Goal: Book appointment/travel/reservation

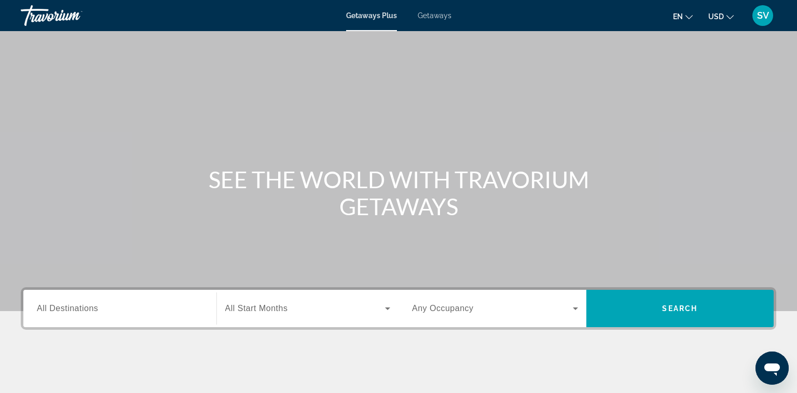
click at [108, 309] on input "Destination All Destinations" at bounding box center [120, 309] width 166 height 12
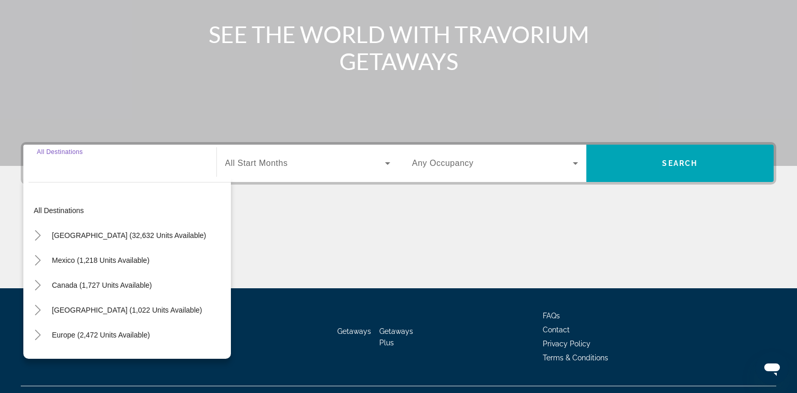
scroll to position [168, 0]
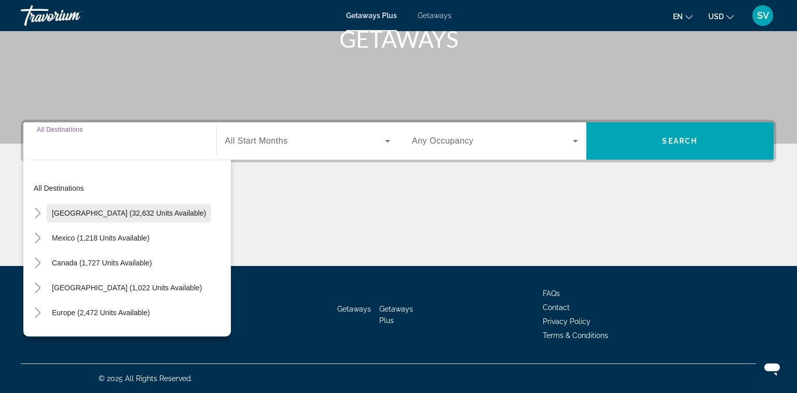
click at [73, 213] on span "[GEOGRAPHIC_DATA] (32,632 units available)" at bounding box center [129, 213] width 154 height 8
type input "**********"
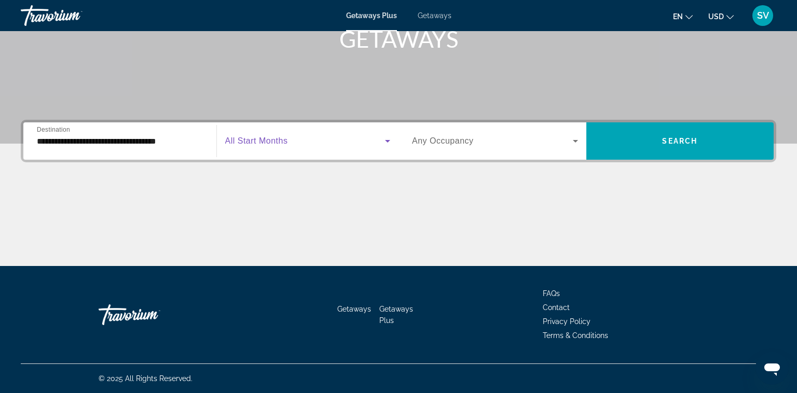
click at [302, 144] on span "Search widget" at bounding box center [305, 141] width 160 height 12
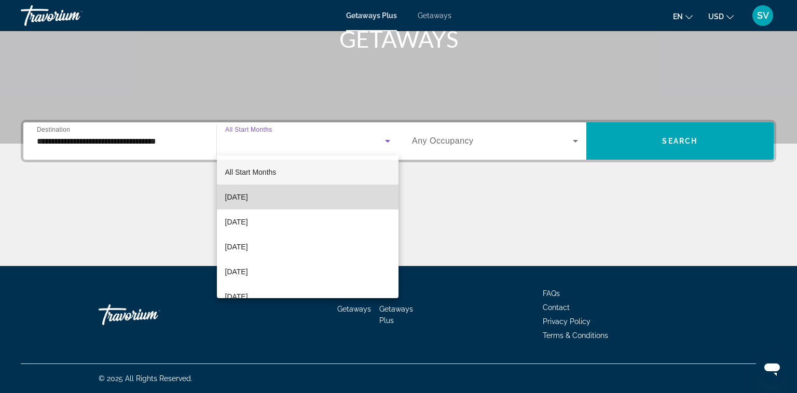
click at [248, 198] on span "[DATE]" at bounding box center [236, 197] width 23 height 12
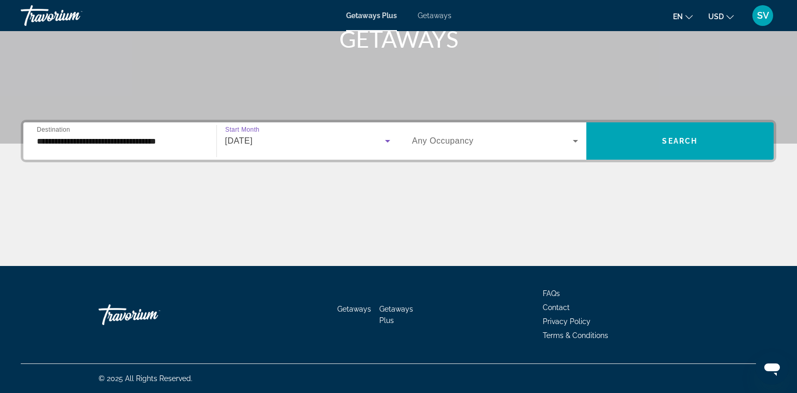
click at [576, 141] on icon "Search widget" at bounding box center [575, 141] width 5 height 3
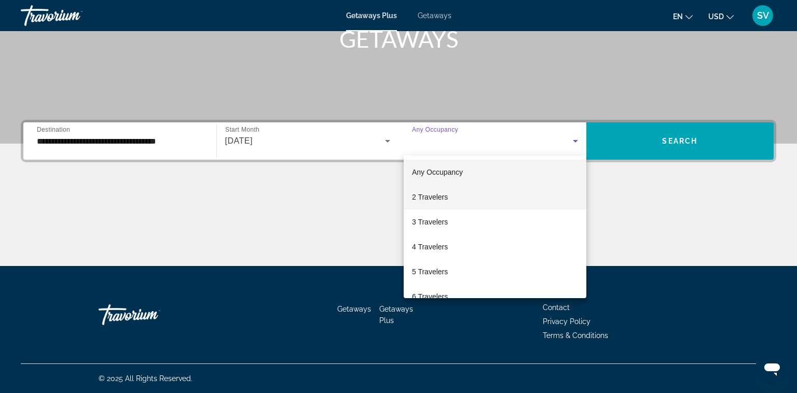
click at [464, 195] on mat-option "2 Travelers" at bounding box center [495, 197] width 183 height 25
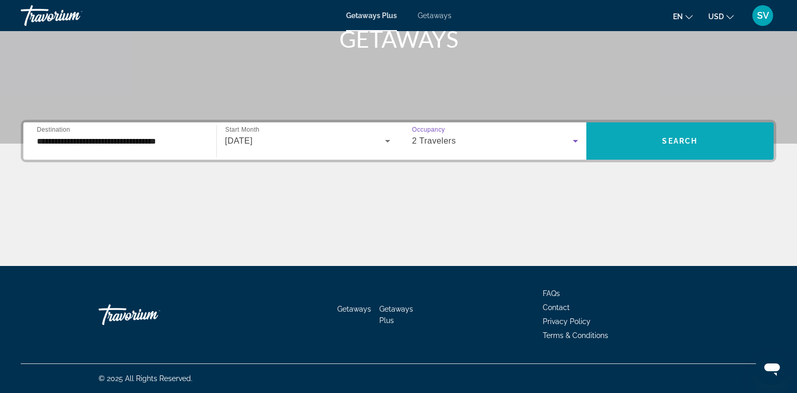
click at [682, 145] on span "Search widget" at bounding box center [680, 141] width 188 height 25
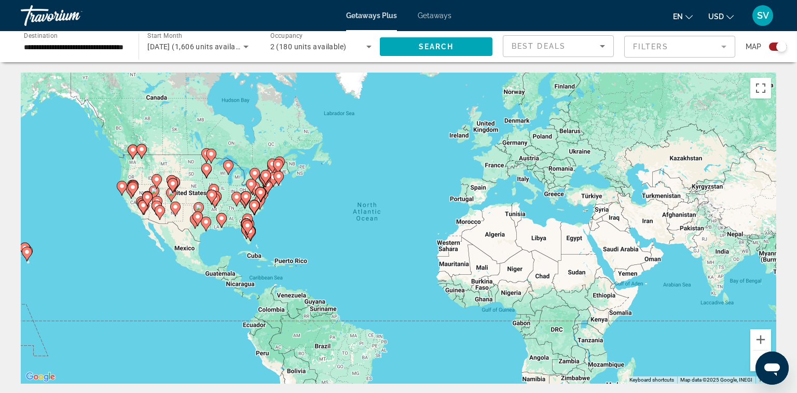
click at [726, 46] on mat-form-field "Filters" at bounding box center [679, 47] width 111 height 22
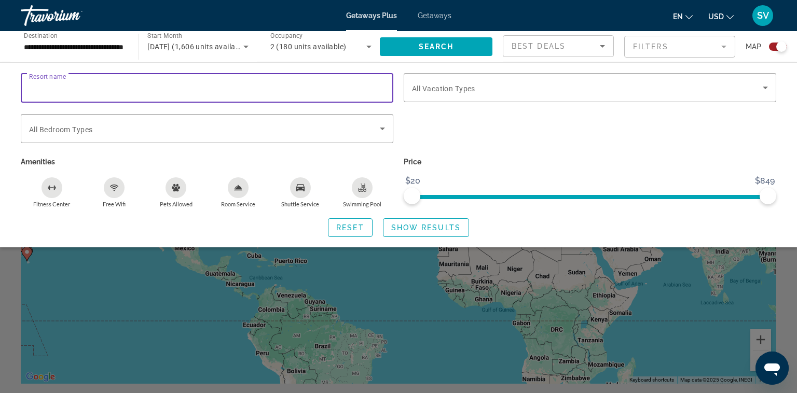
click at [79, 88] on input "Resort name" at bounding box center [207, 88] width 356 height 12
click at [129, 47] on div "**********" at bounding box center [75, 47] width 118 height 30
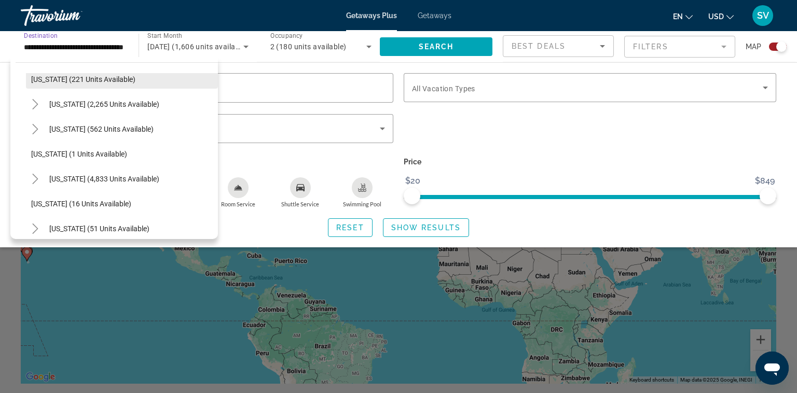
scroll to position [92, 0]
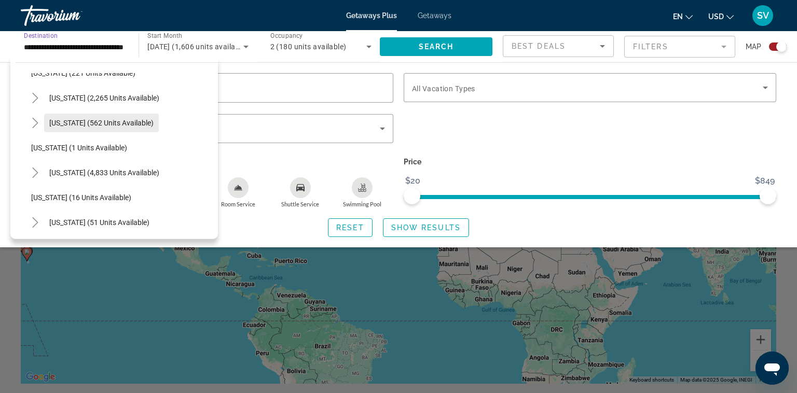
click at [64, 125] on span "[US_STATE] (562 units available)" at bounding box center [101, 123] width 104 height 8
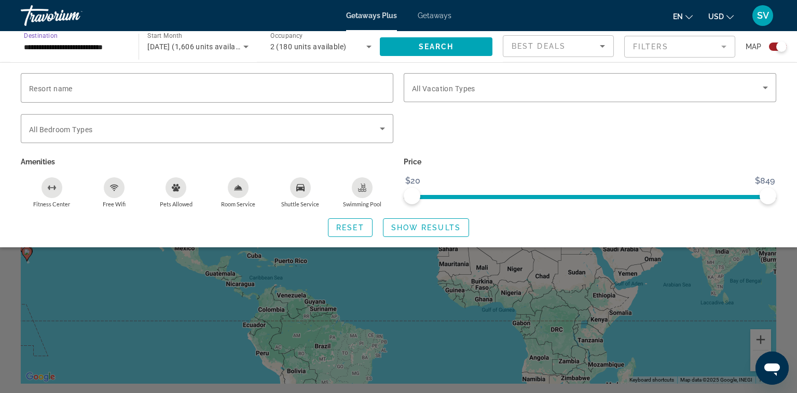
click at [726, 45] on mat-form-field "Filters" at bounding box center [679, 47] width 111 height 22
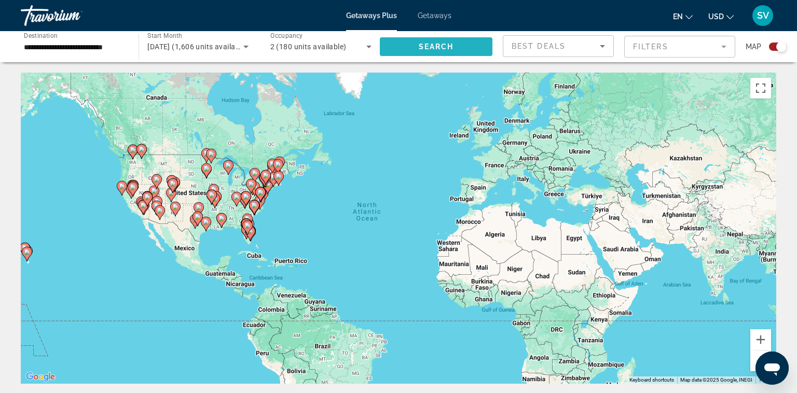
click at [448, 47] on span "Search" at bounding box center [436, 47] width 35 height 8
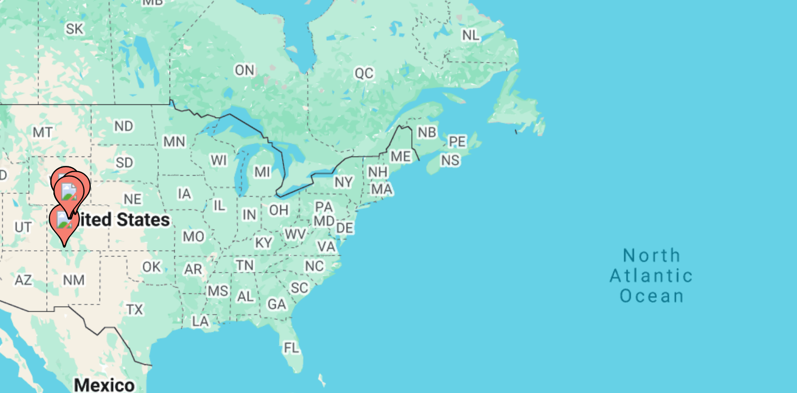
click at [167, 188] on icon "Main content" at bounding box center [171, 194] width 9 height 13
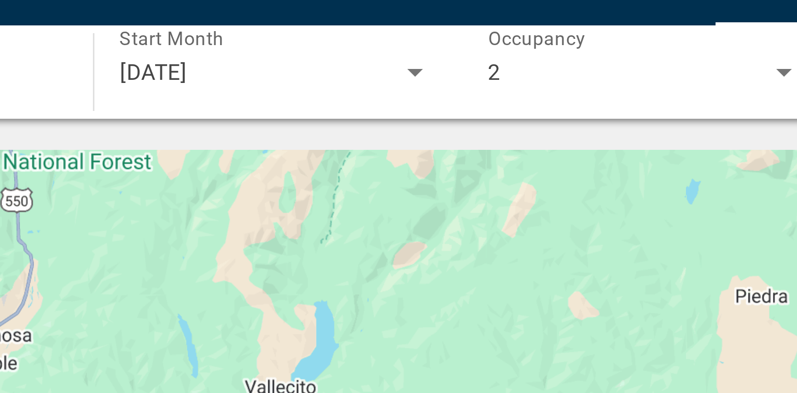
scroll to position [13, 0]
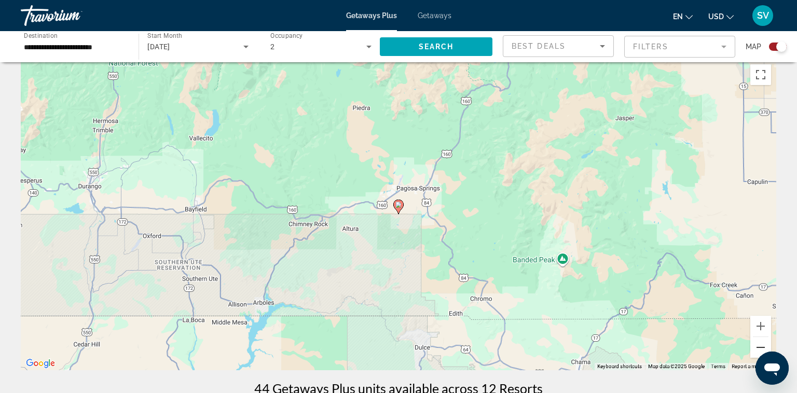
click at [761, 346] on button "Zoom out" at bounding box center [760, 347] width 21 height 21
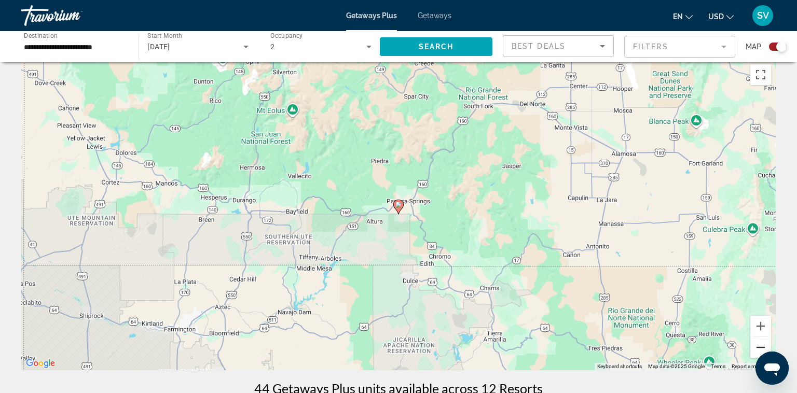
click at [761, 346] on button "Zoom out" at bounding box center [760, 347] width 21 height 21
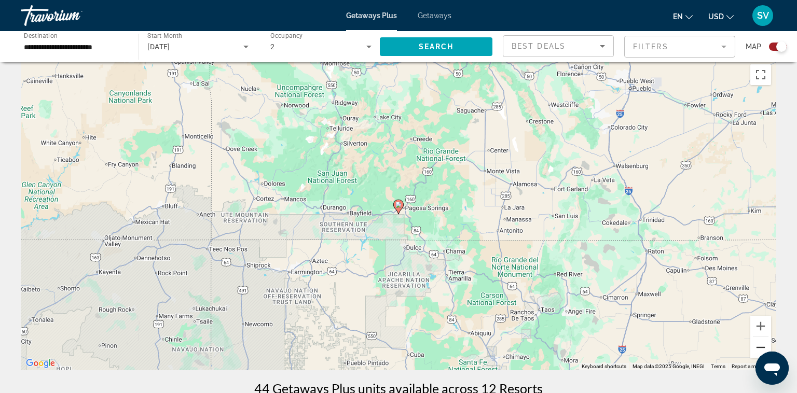
click at [761, 346] on button "Zoom out" at bounding box center [760, 347] width 21 height 21
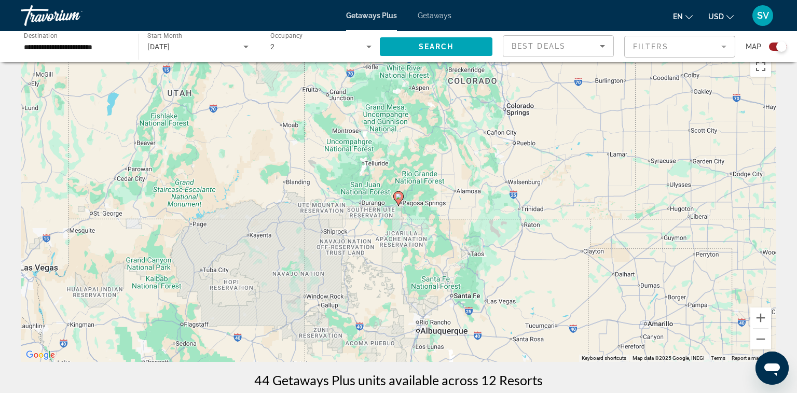
scroll to position [21, 0]
click at [757, 340] on button "Zoom out" at bounding box center [760, 340] width 21 height 21
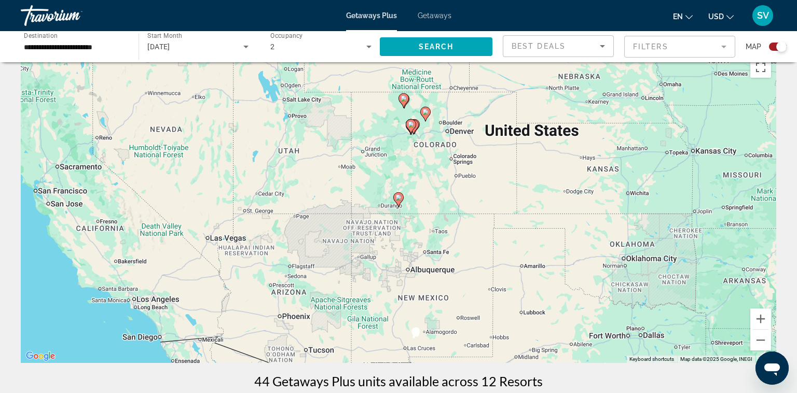
click at [413, 131] on gmp-advanced-marker "Main content" at bounding box center [411, 127] width 10 height 16
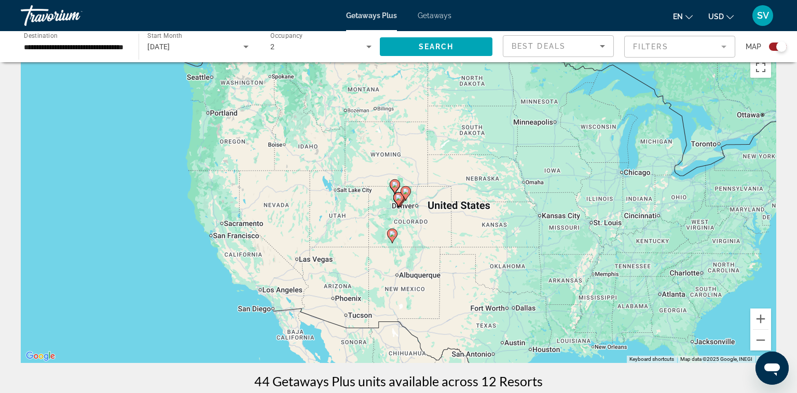
click at [399, 200] on image "Main content" at bounding box center [398, 198] width 6 height 6
type input "**********"
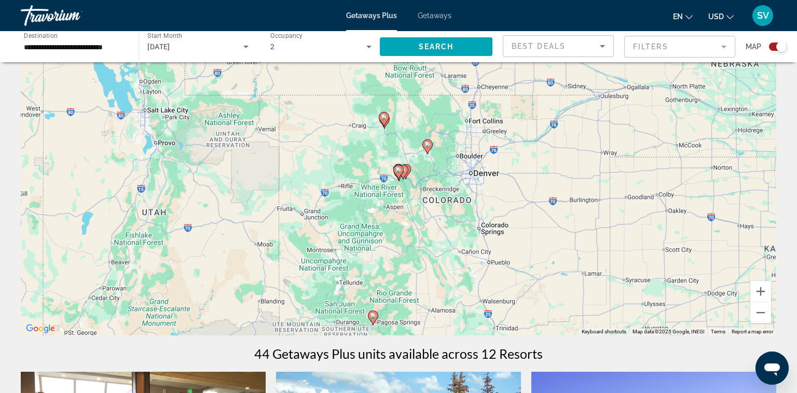
scroll to position [49, 0]
